Goal: Information Seeking & Learning: Learn about a topic

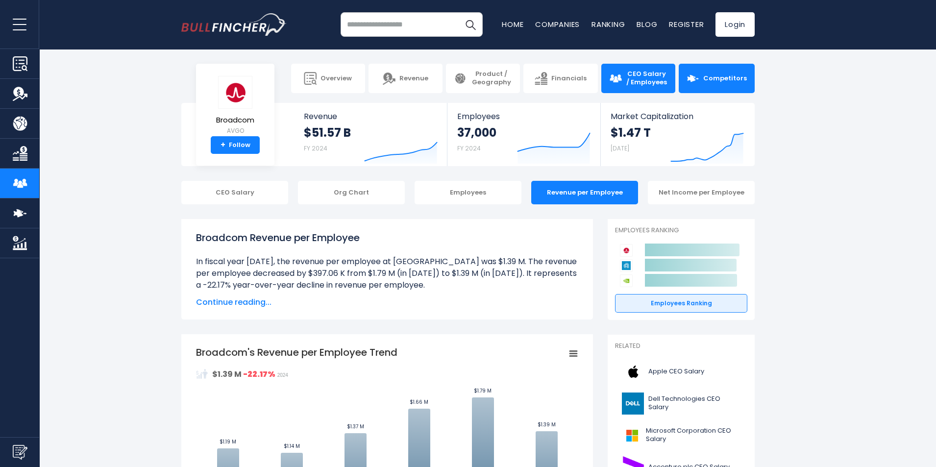
click at [709, 81] on span "Competitors" at bounding box center [725, 79] width 44 height 8
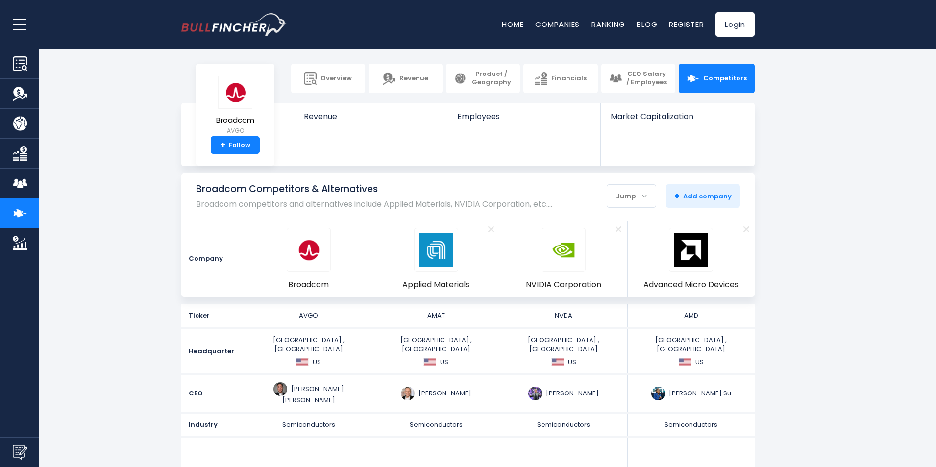
click at [923, 208] on section "Broadcom Competitors & Alternatives Broadcom competitors and alternatives inclu…" at bounding box center [468, 236] width 936 height 124
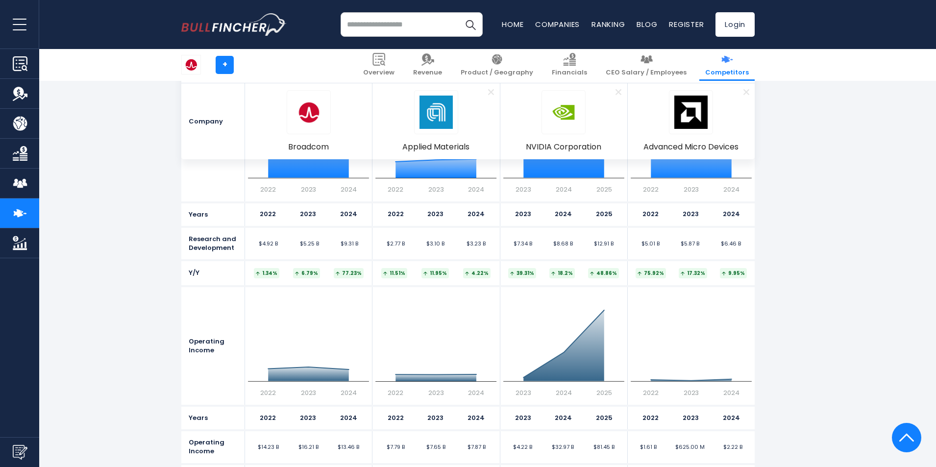
scroll to position [1419, 0]
click at [419, 267] on div "11.51% 11.95%" at bounding box center [436, 273] width 127 height 24
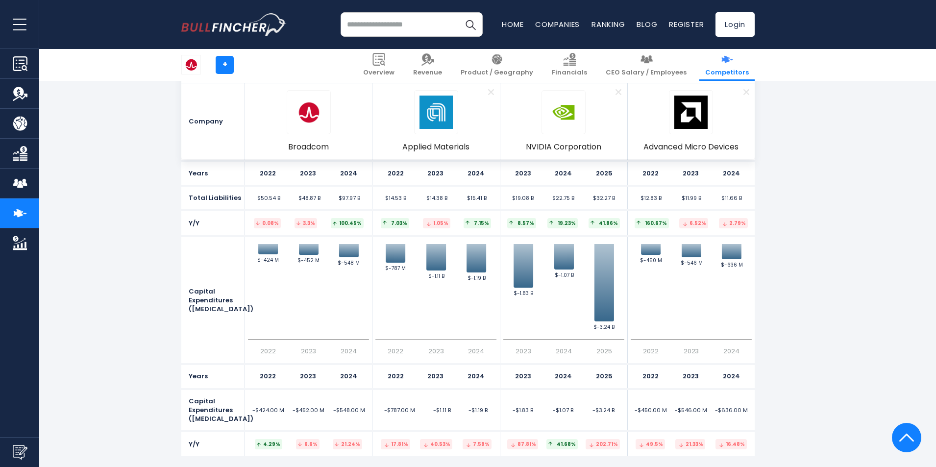
scroll to position [2925, 0]
click at [418, 268] on icon "Created with Highcharts 12.1.2 Values $-787 M ​ $-787 M $-1.11 B ​ $-1.11 B $-1…" at bounding box center [435, 301] width 121 height 112
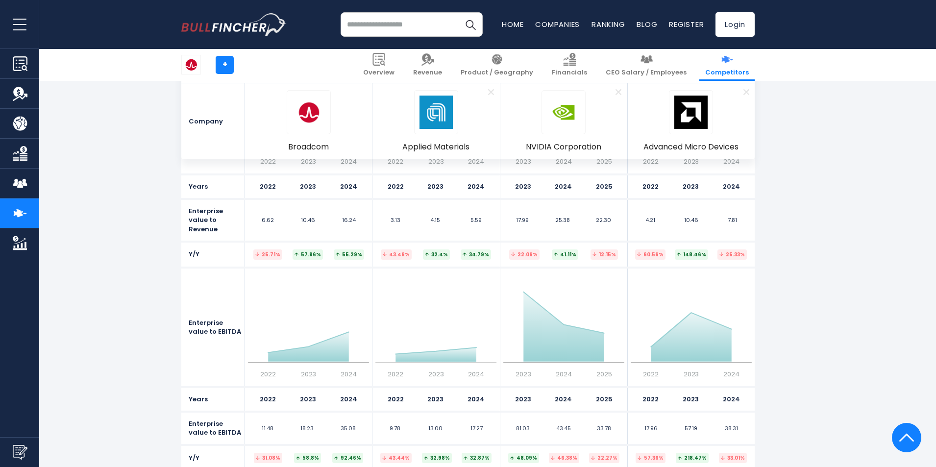
scroll to position [5067, 0]
